Goal: Transaction & Acquisition: Purchase product/service

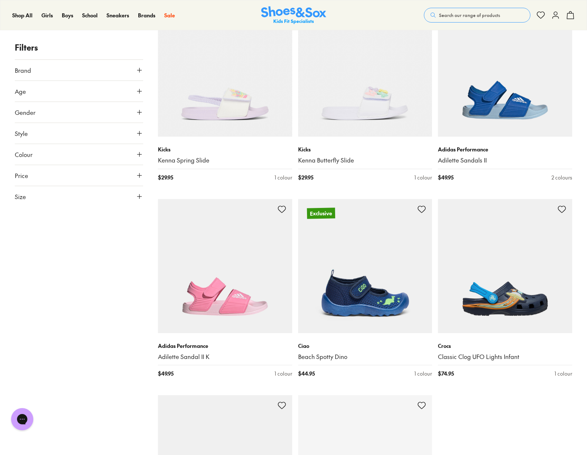
scroll to position [1739, 0]
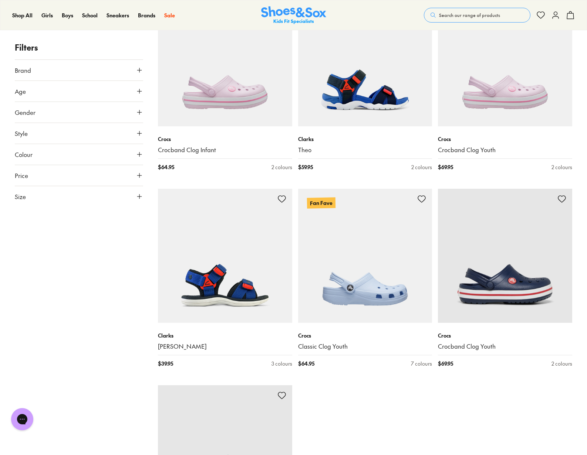
scroll to position [3955, 0]
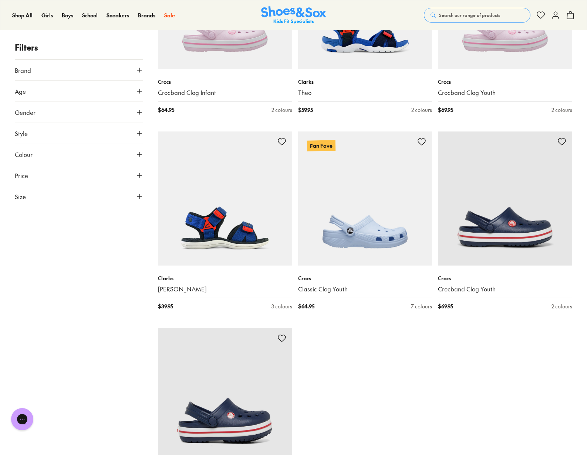
type input "***"
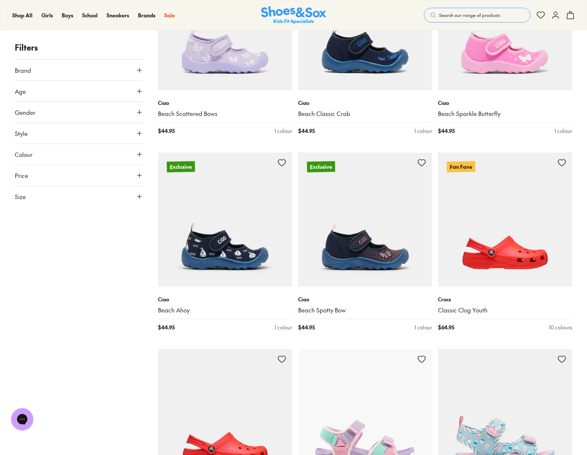
scroll to position [3330, 0]
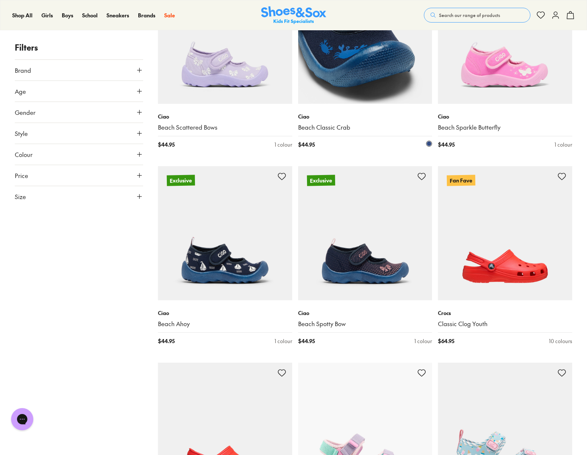
click at [378, 81] on img at bounding box center [365, 37] width 134 height 134
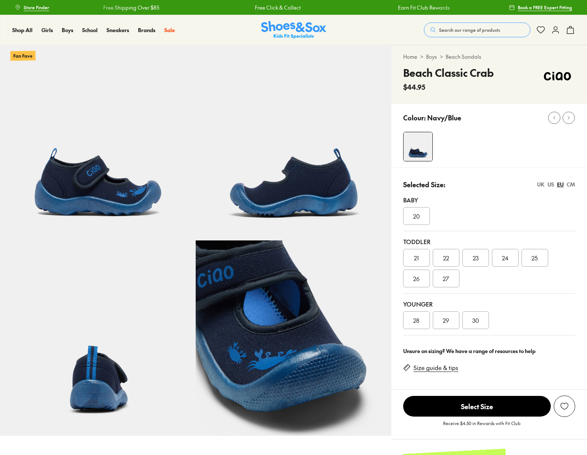
select select "*"
click at [429, 367] on link "Size guide & tips" at bounding box center [435, 368] width 45 height 8
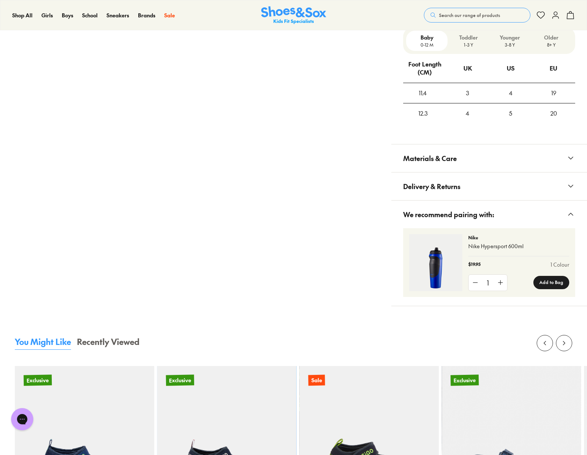
scroll to position [578, 0]
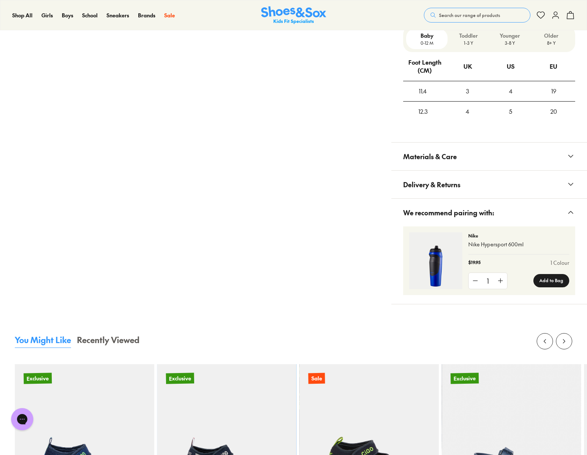
click at [509, 41] on p "3-8 Y" at bounding box center [509, 43] width 35 height 7
